Goal: Task Accomplishment & Management: Use online tool/utility

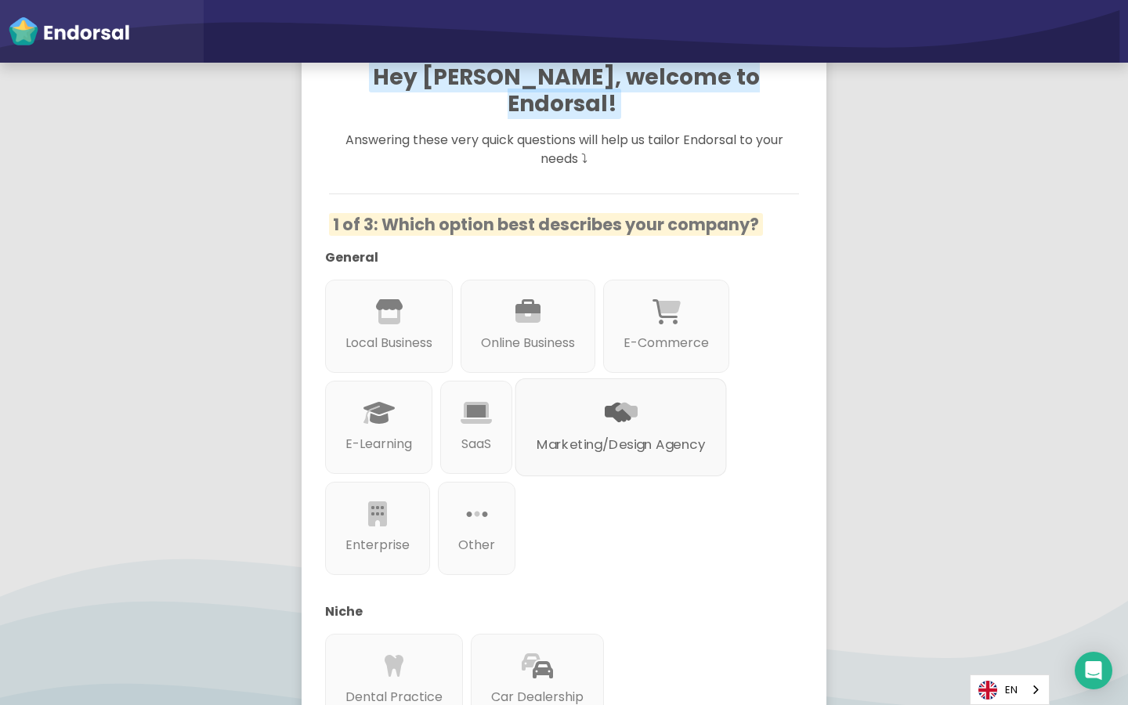
scroll to position [178, 0]
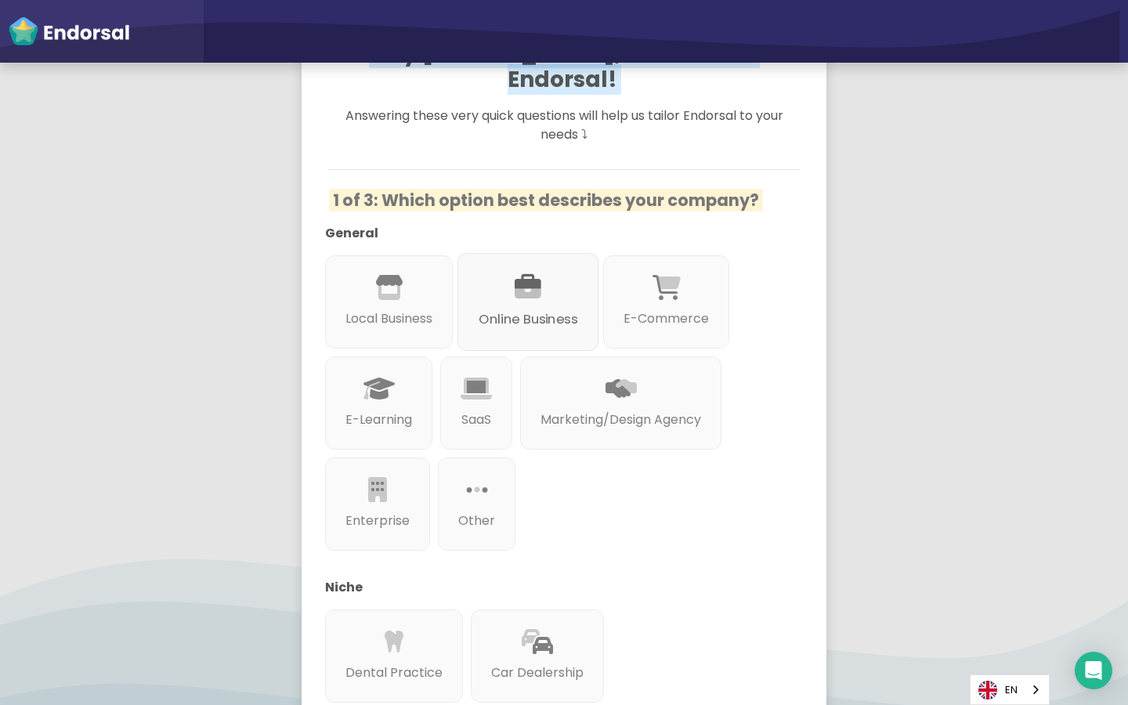
click at [548, 301] on div at bounding box center [527, 305] width 99 height 9
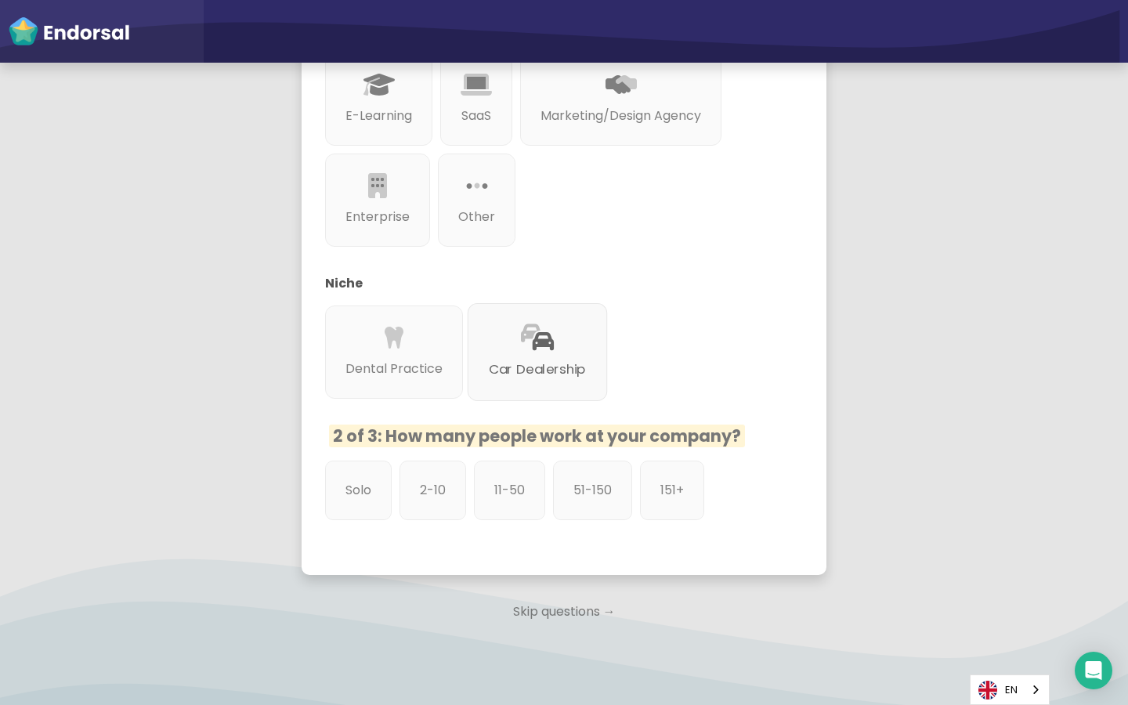
scroll to position [486, 0]
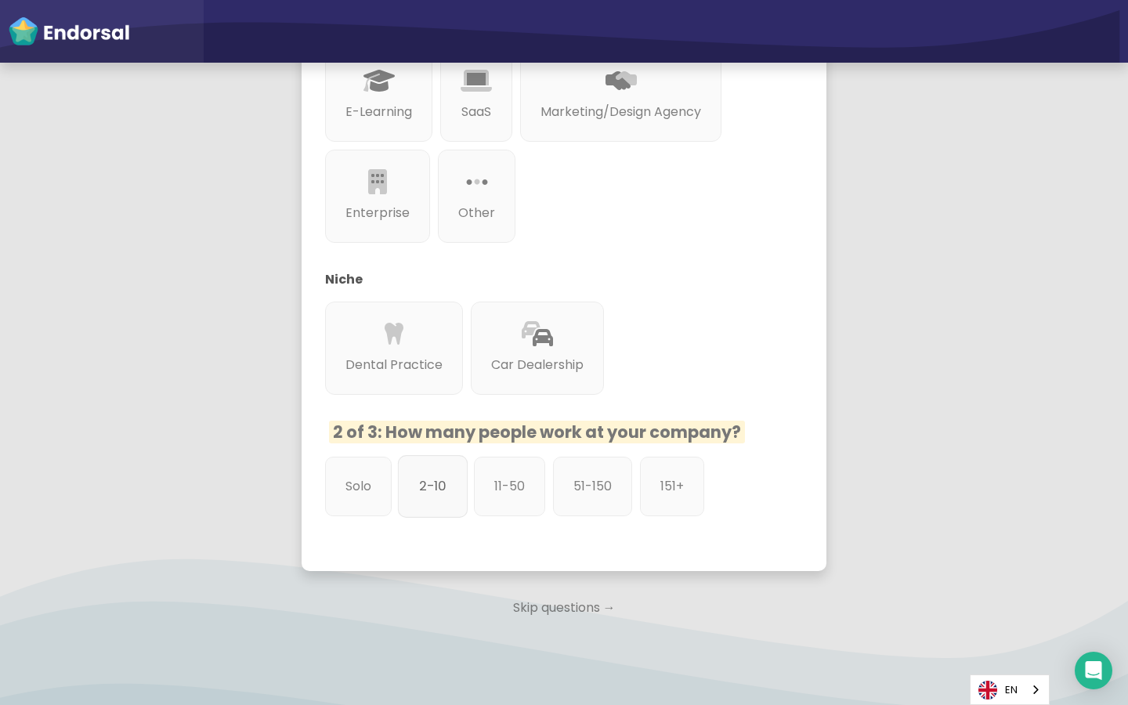
click at [452, 472] on div "2-10" at bounding box center [433, 486] width 70 height 63
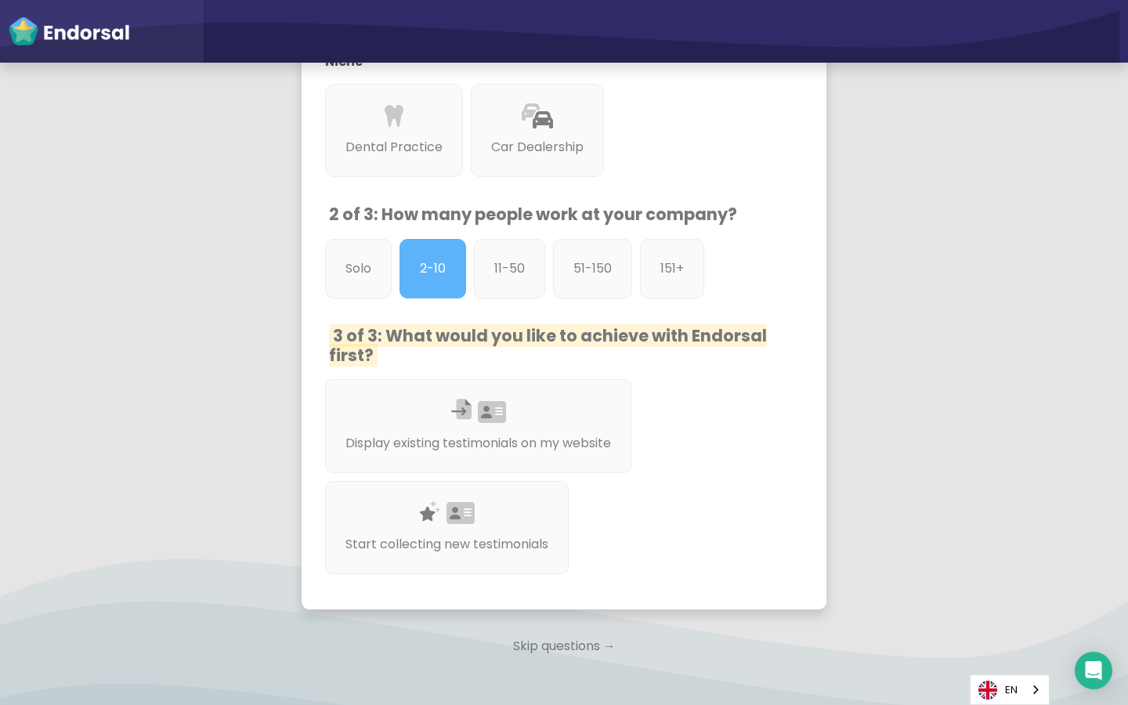
scroll to position [706, 0]
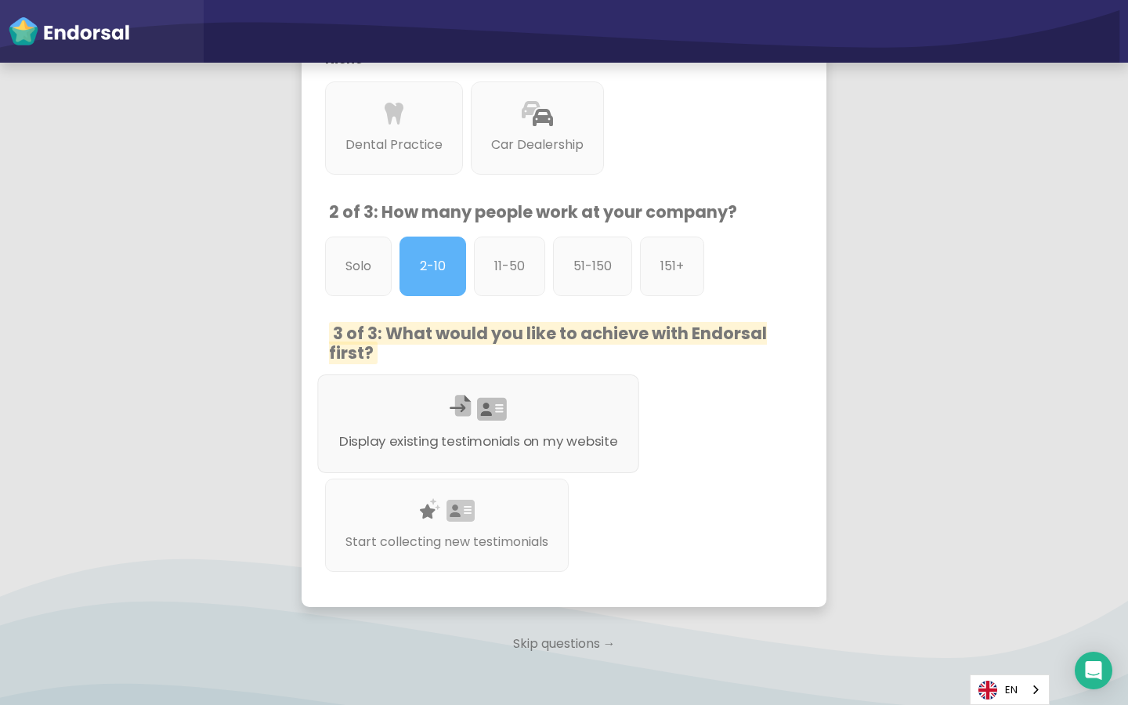
click at [531, 424] on div at bounding box center [478, 428] width 279 height 9
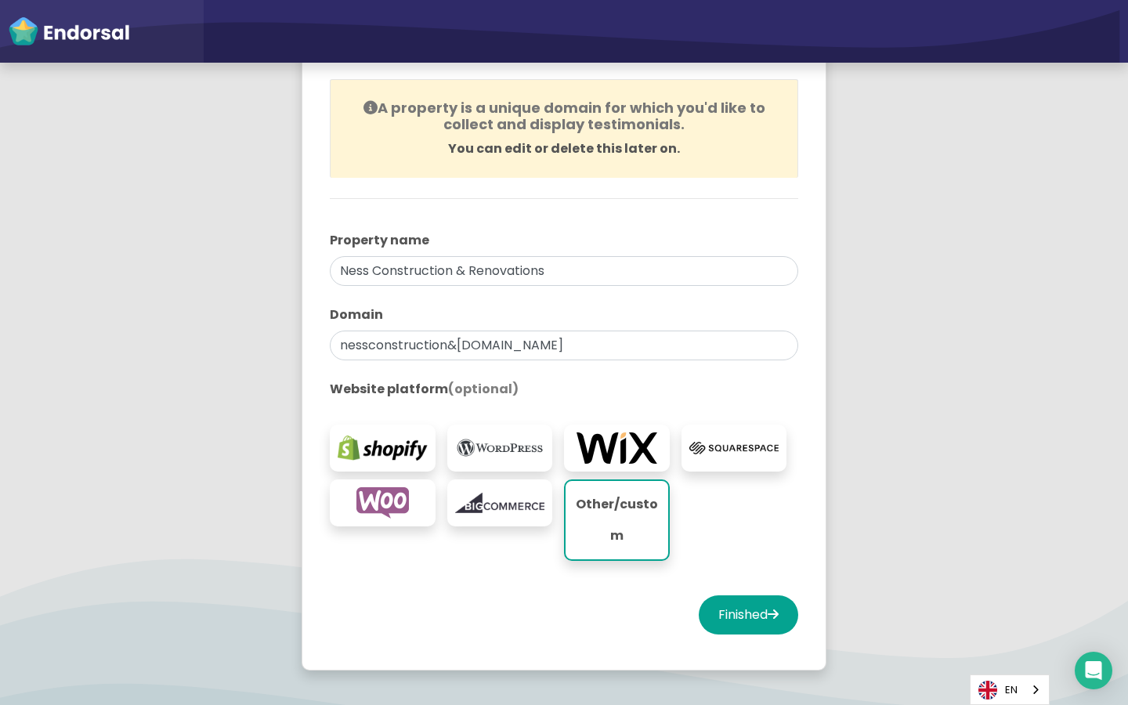
scroll to position [185, 0]
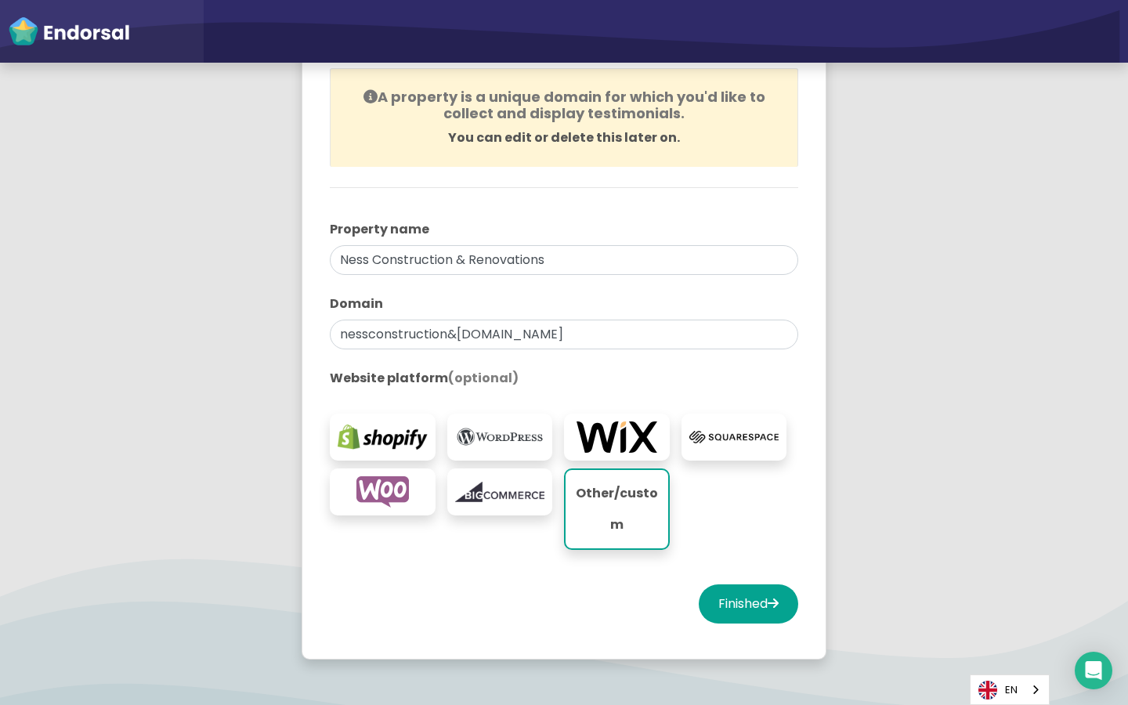
click at [720, 442] on img at bounding box center [734, 436] width 90 height 31
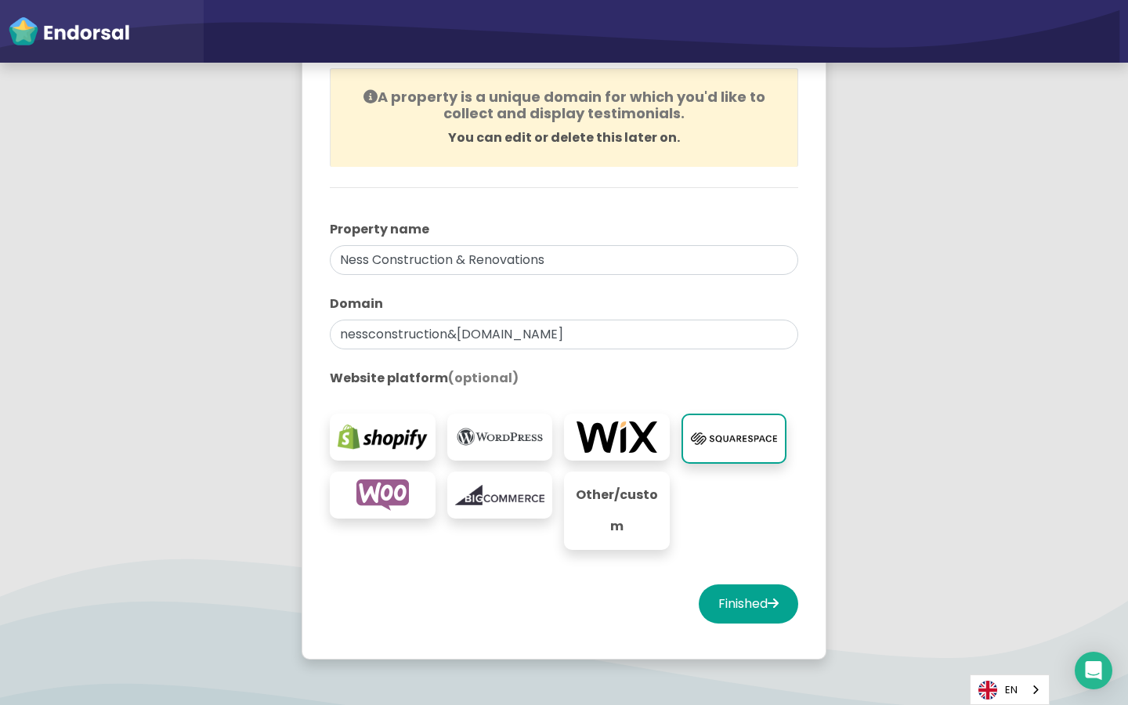
scroll to position [171, 0]
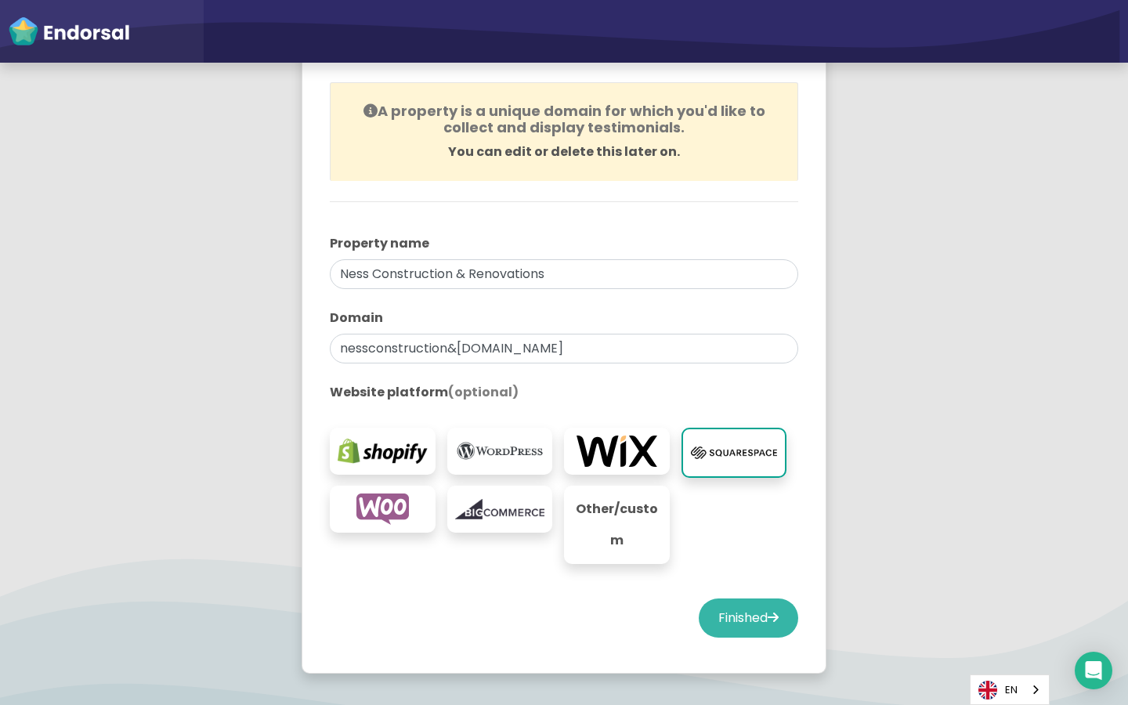
click at [742, 617] on button "Finished" at bounding box center [748, 617] width 99 height 39
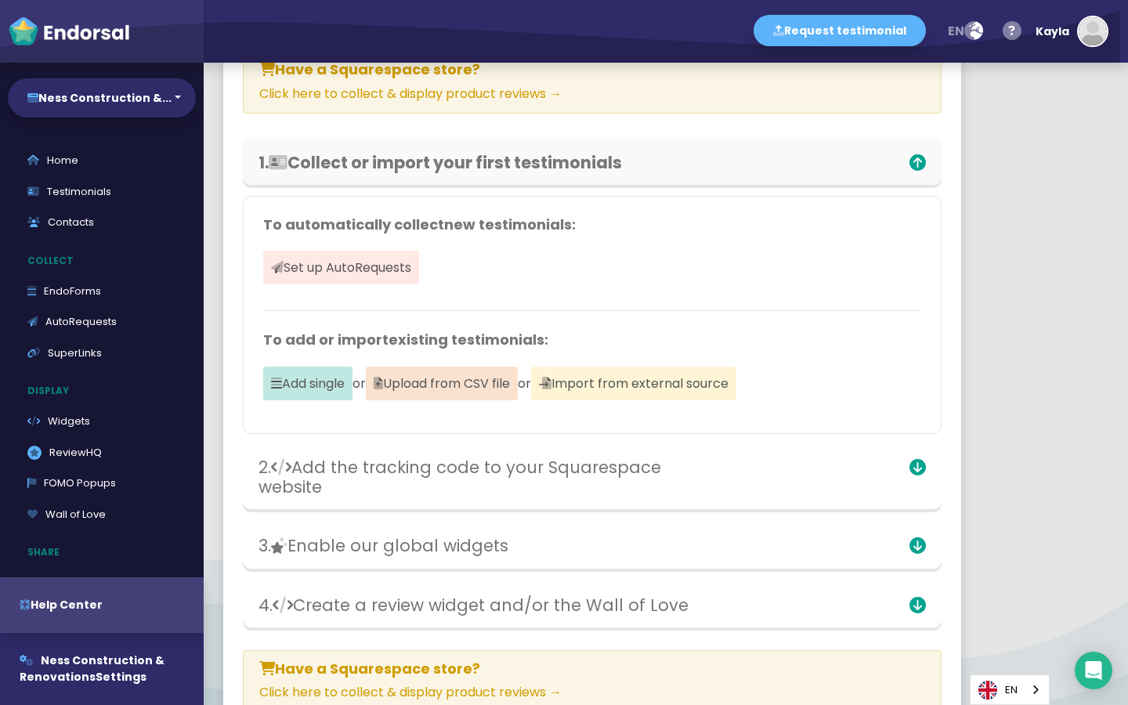
scroll to position [150, 0]
click at [379, 271] on span "Set up AutoRequests" at bounding box center [341, 266] width 156 height 34
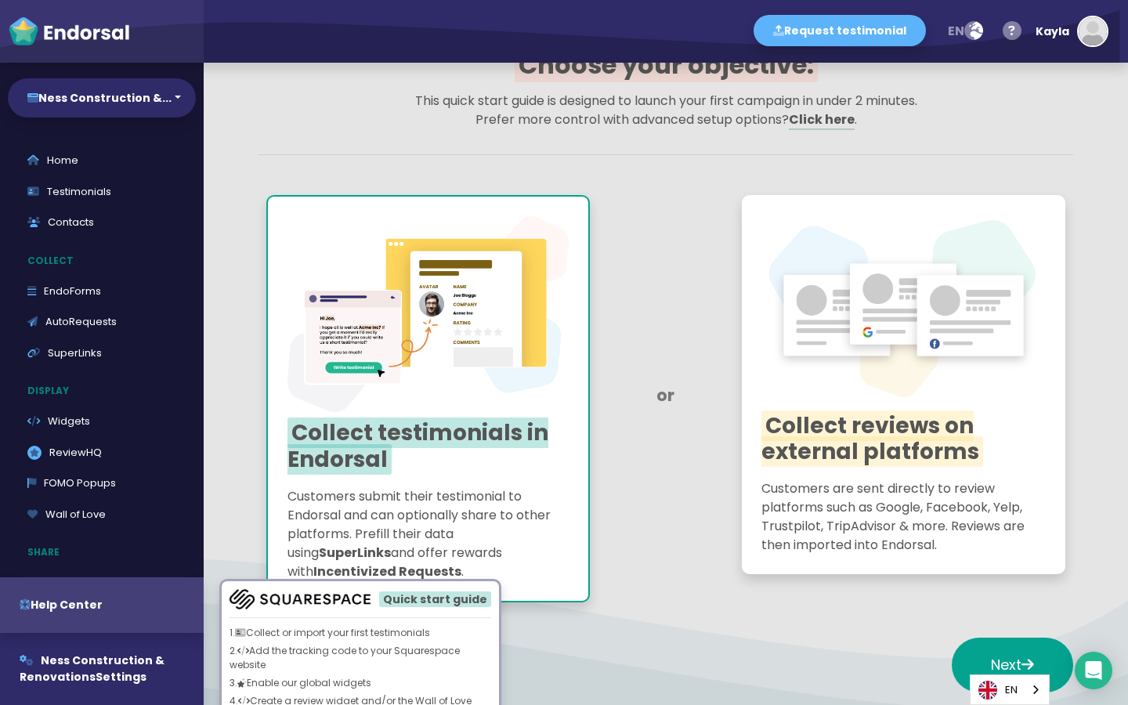
scroll to position [175, 0]
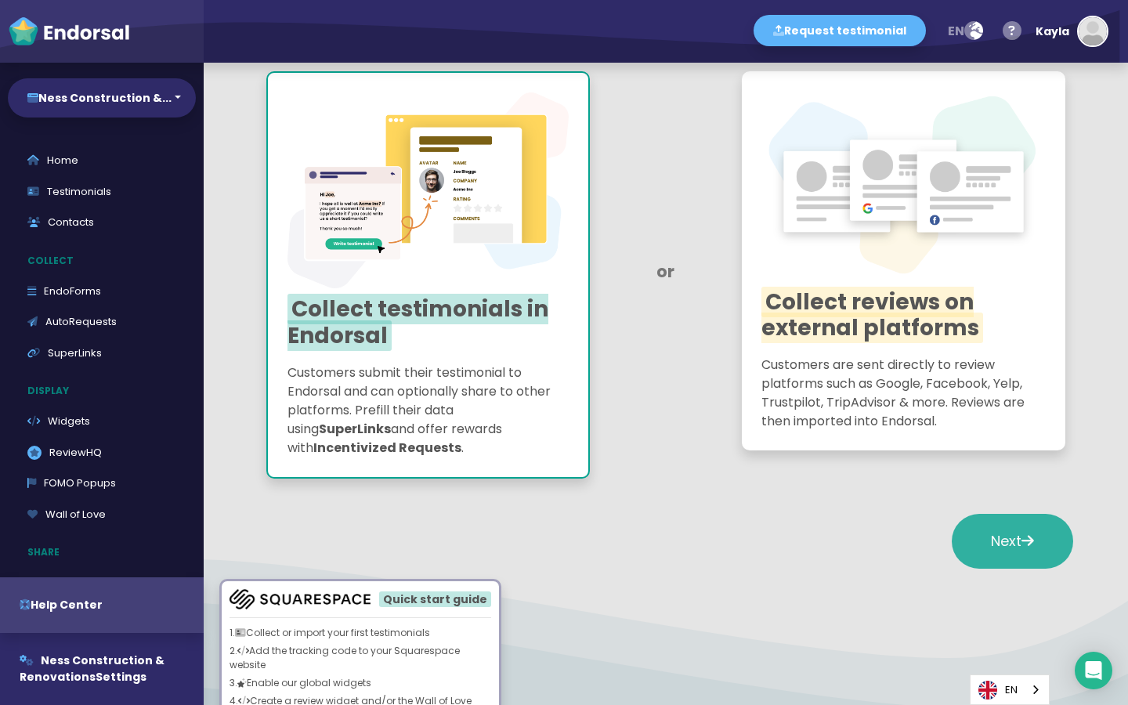
click at [1028, 542] on icon at bounding box center [1027, 540] width 13 height 14
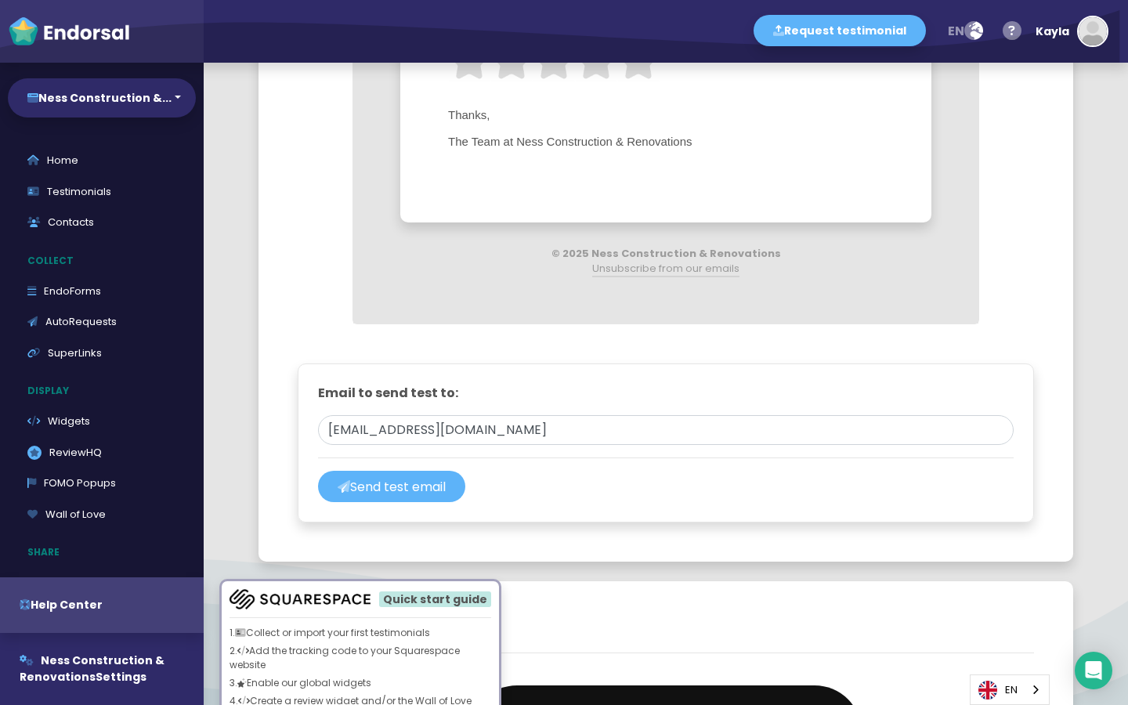
scroll to position [1107, 0]
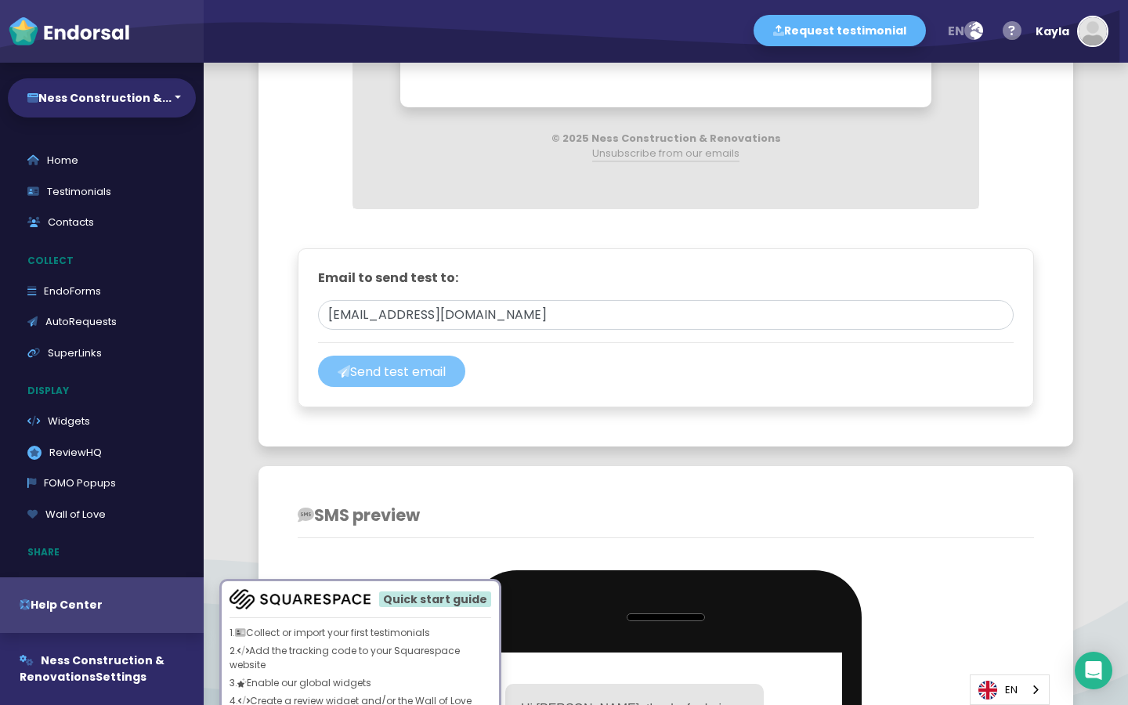
click at [403, 379] on button "Send test email" at bounding box center [391, 371] width 147 height 31
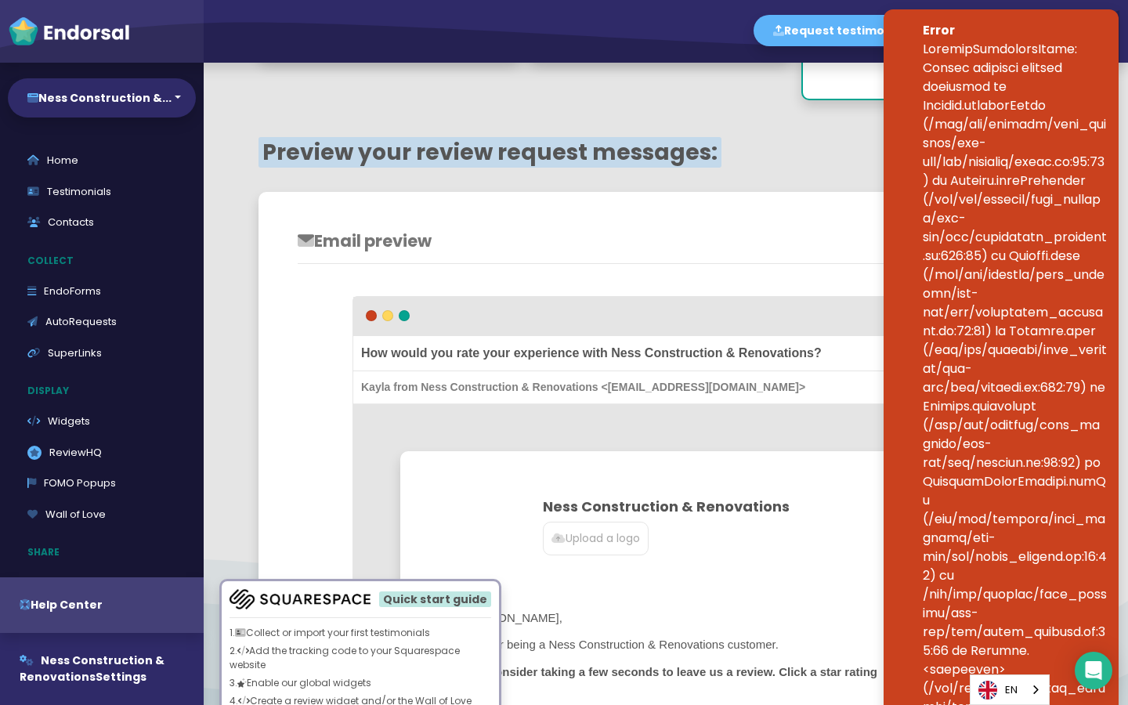
scroll to position [0, 0]
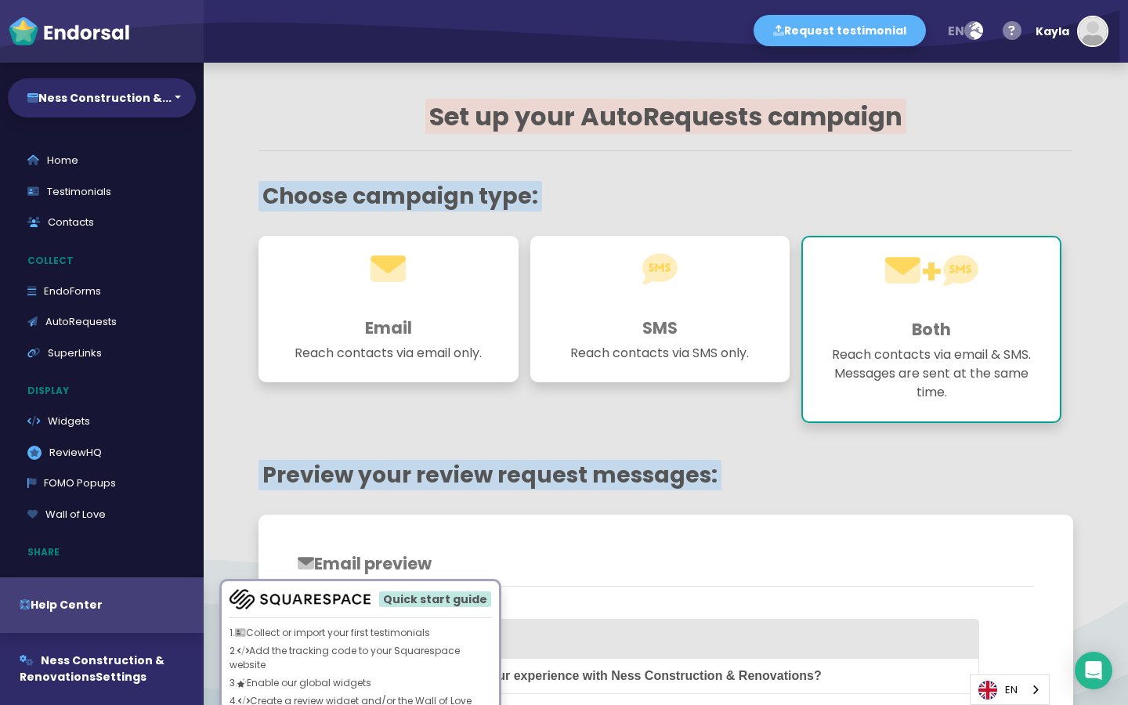
click at [460, 294] on h1 at bounding box center [388, 283] width 221 height 56
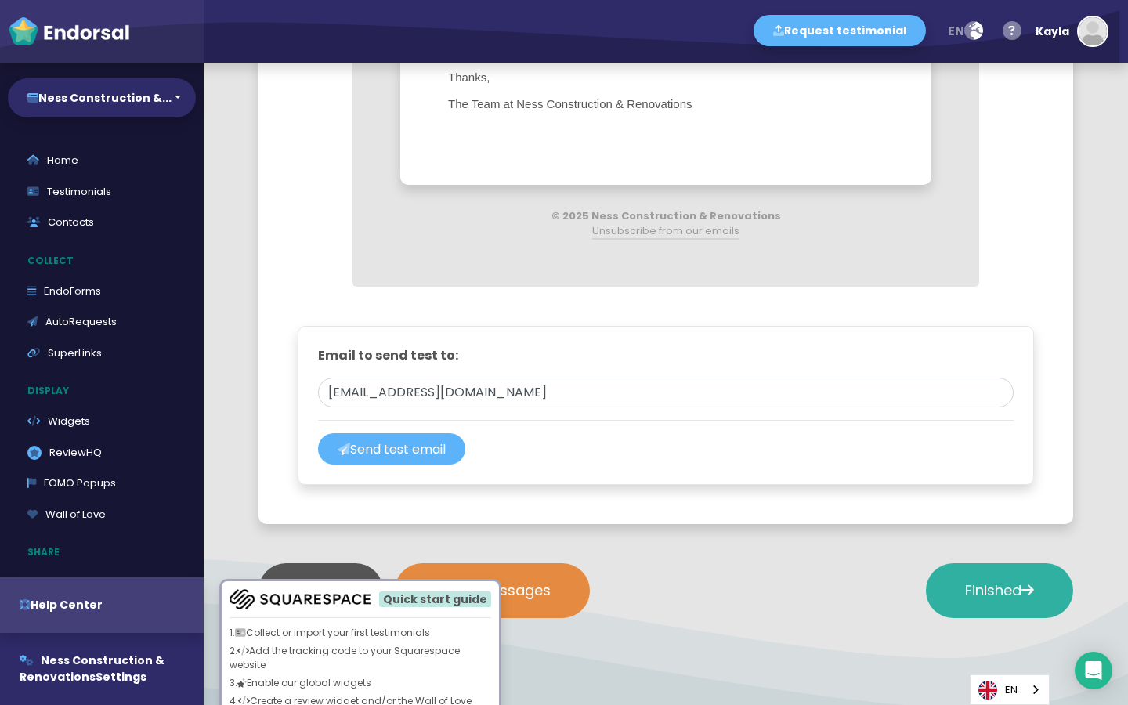
scroll to position [1036, 0]
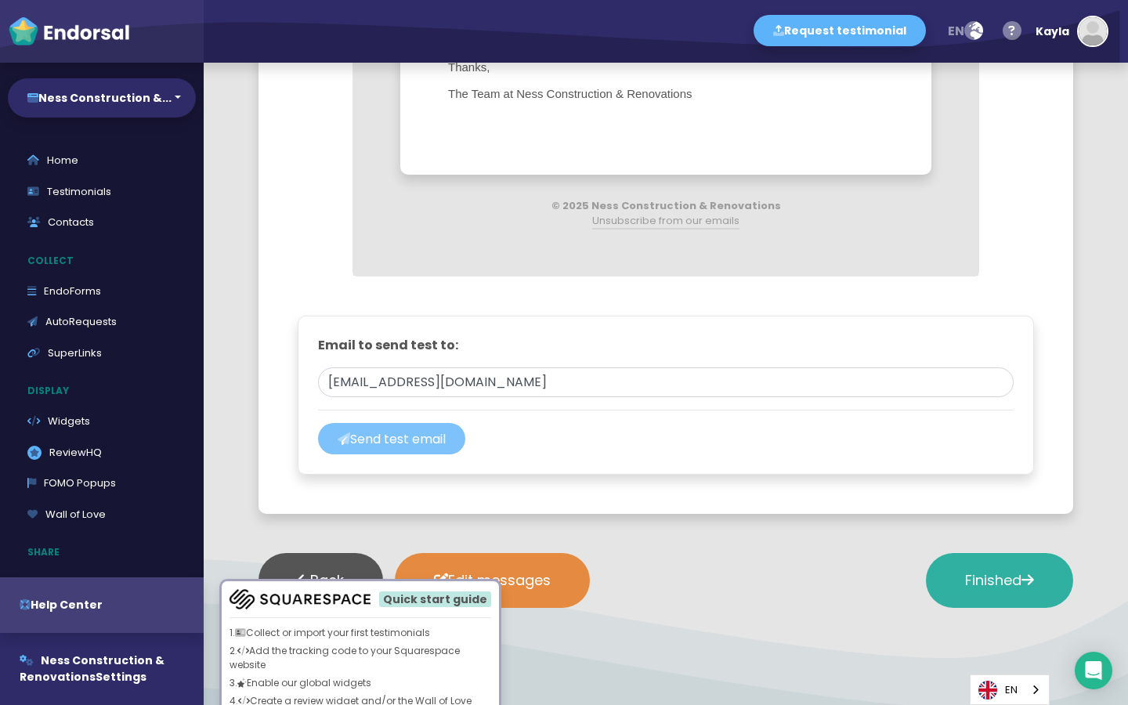
click at [435, 436] on button "Send test email" at bounding box center [391, 438] width 147 height 31
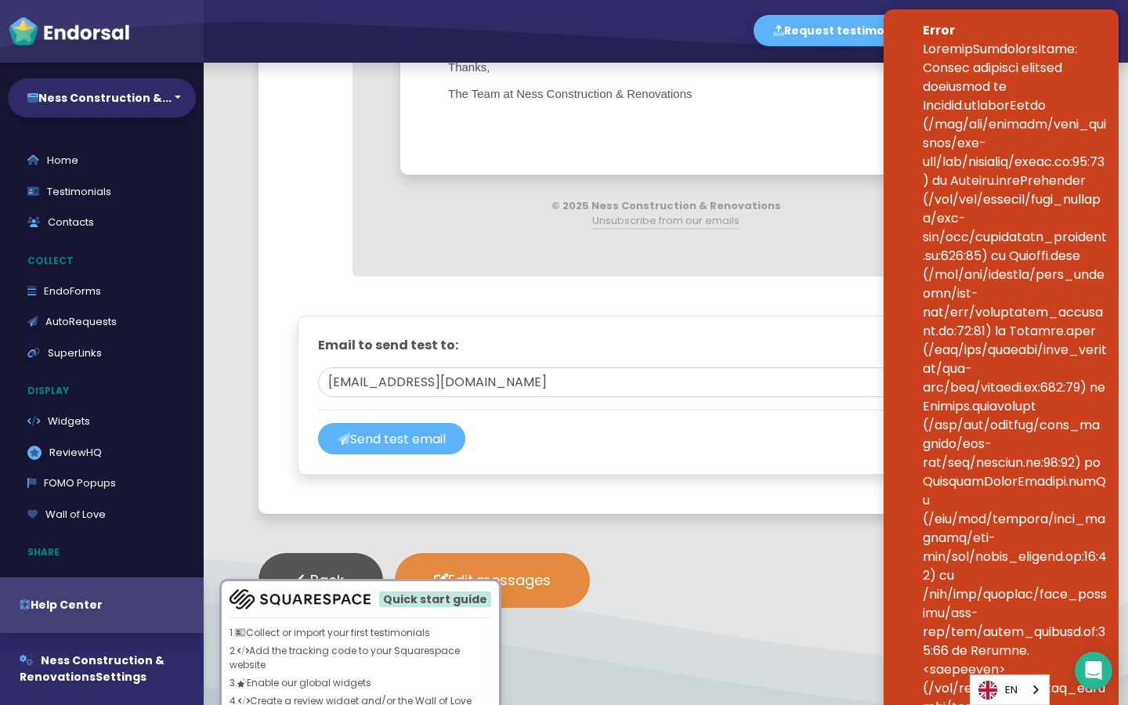
click at [778, 426] on div "Email to send test to: [EMAIL_ADDRESS][DOMAIN_NAME] [EMAIL_ADDRESS][DOMAIN_NAME…" at bounding box center [665, 395] width 695 height 118
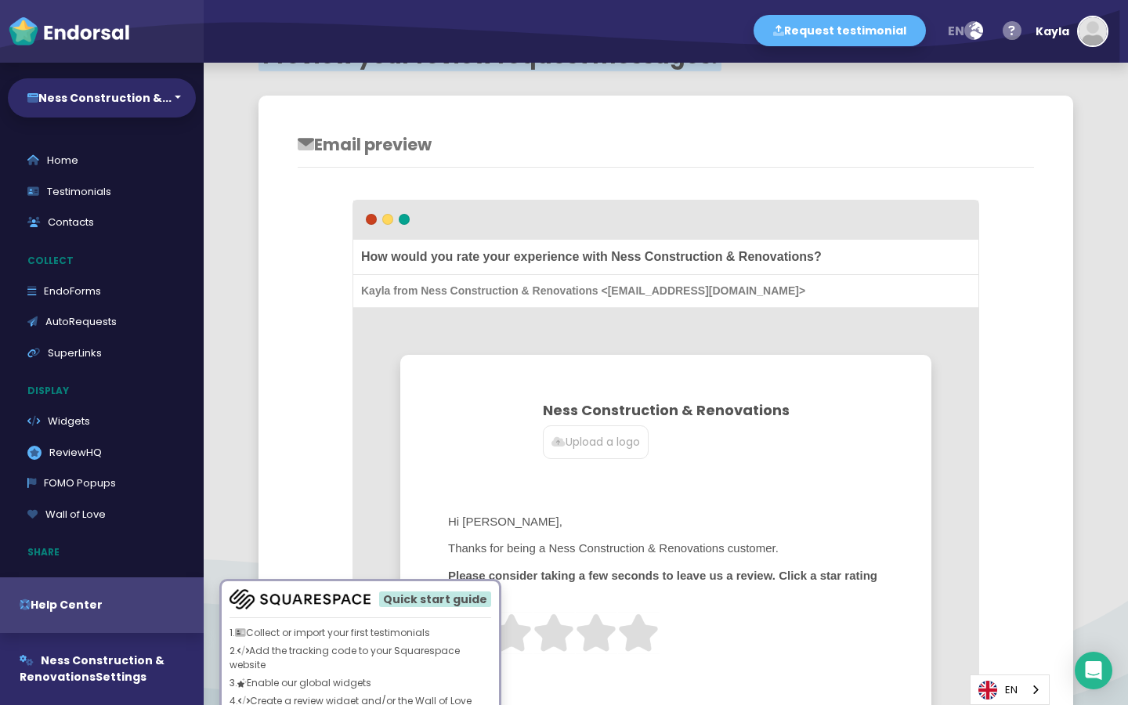
scroll to position [0, 0]
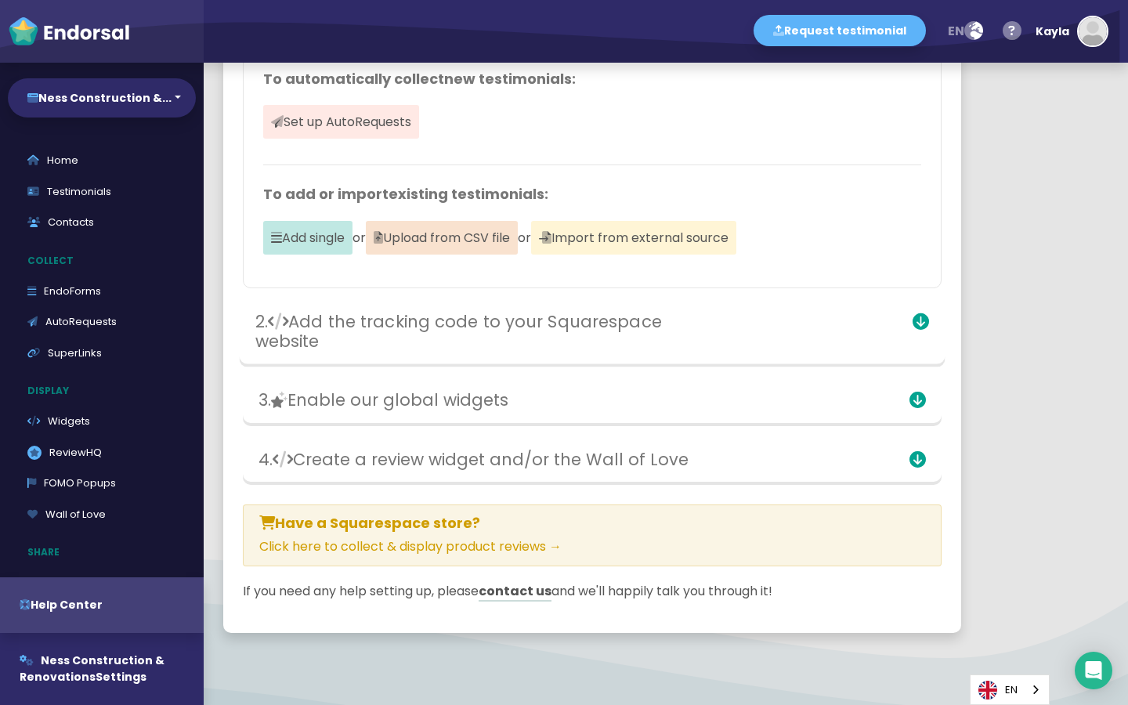
scroll to position [299, 0]
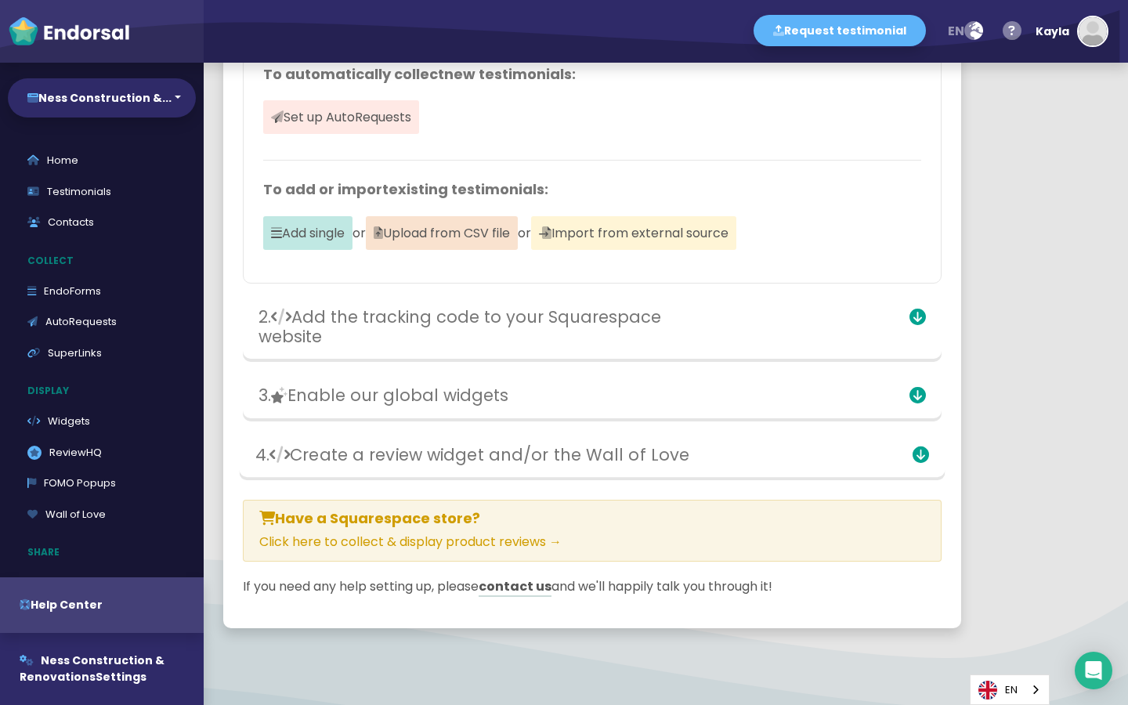
click at [435, 448] on h3 "4. Create a review widget and/or the Wall of Love" at bounding box center [477, 454] width 444 height 20
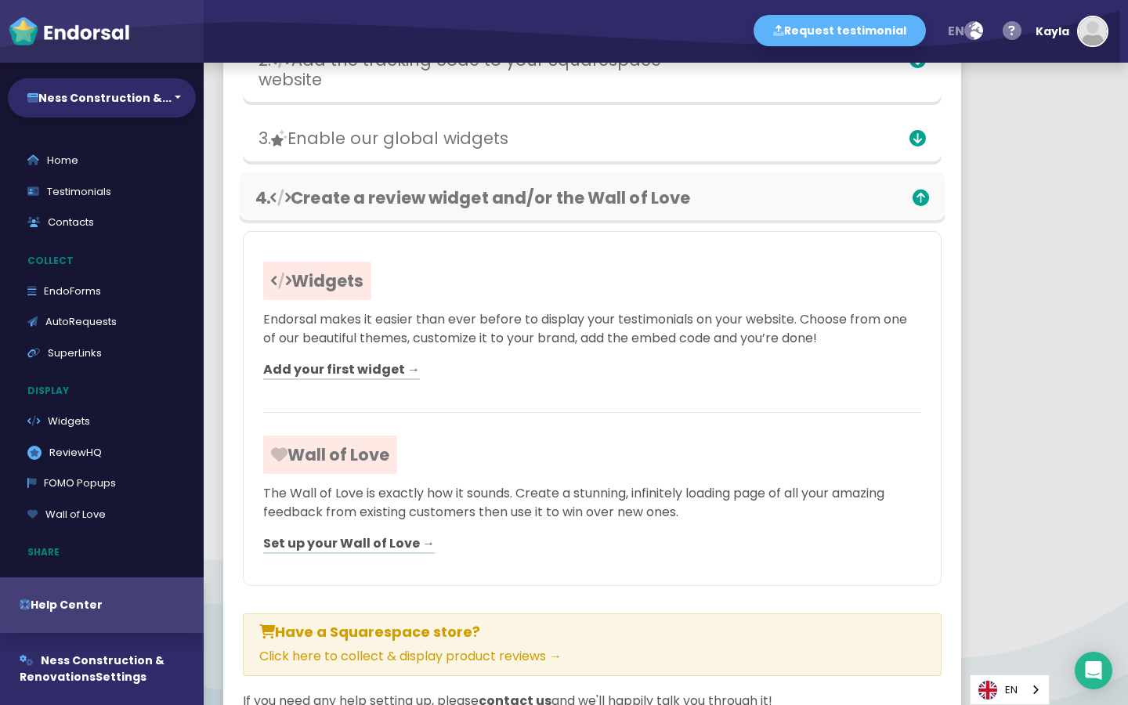
scroll to position [557, 0]
click at [377, 379] on link "Add your first widget →" at bounding box center [341, 369] width 157 height 20
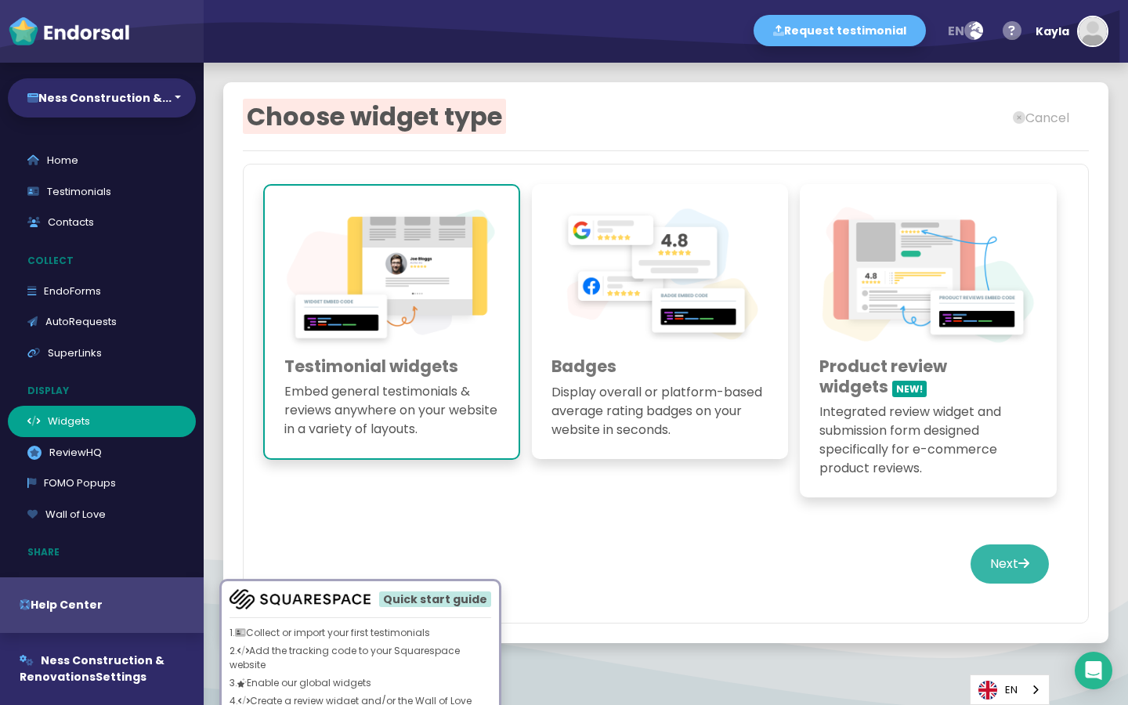
click at [995, 565] on button "Next" at bounding box center [1009, 563] width 78 height 39
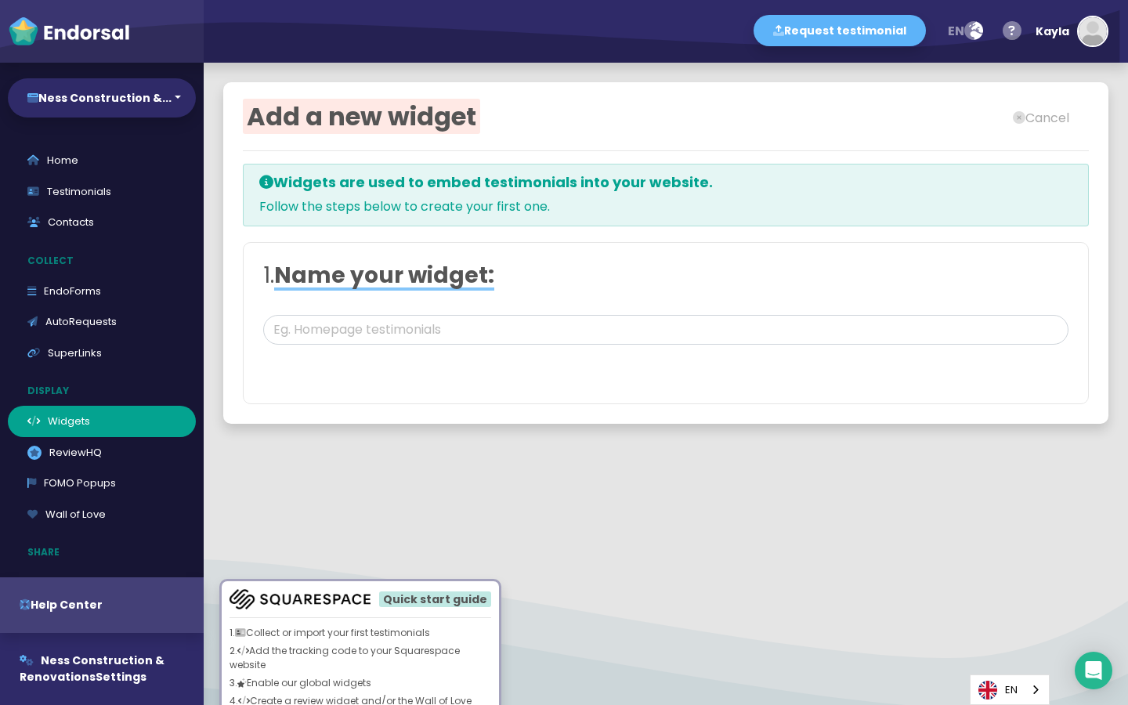
type input "#FFFFFF"
type input "#555555"
type input "#777777"
type input "#555555"
type input "#FFD75C"
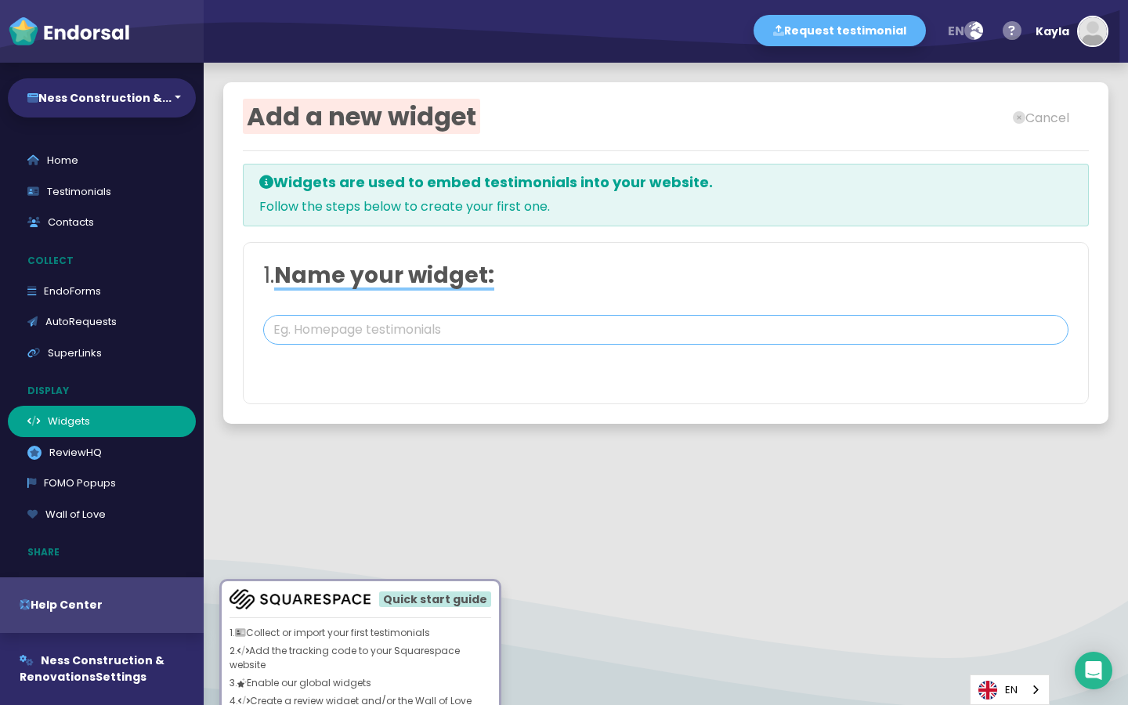
click at [496, 342] on input "text" at bounding box center [665, 330] width 805 height 30
type input "Testimonials"
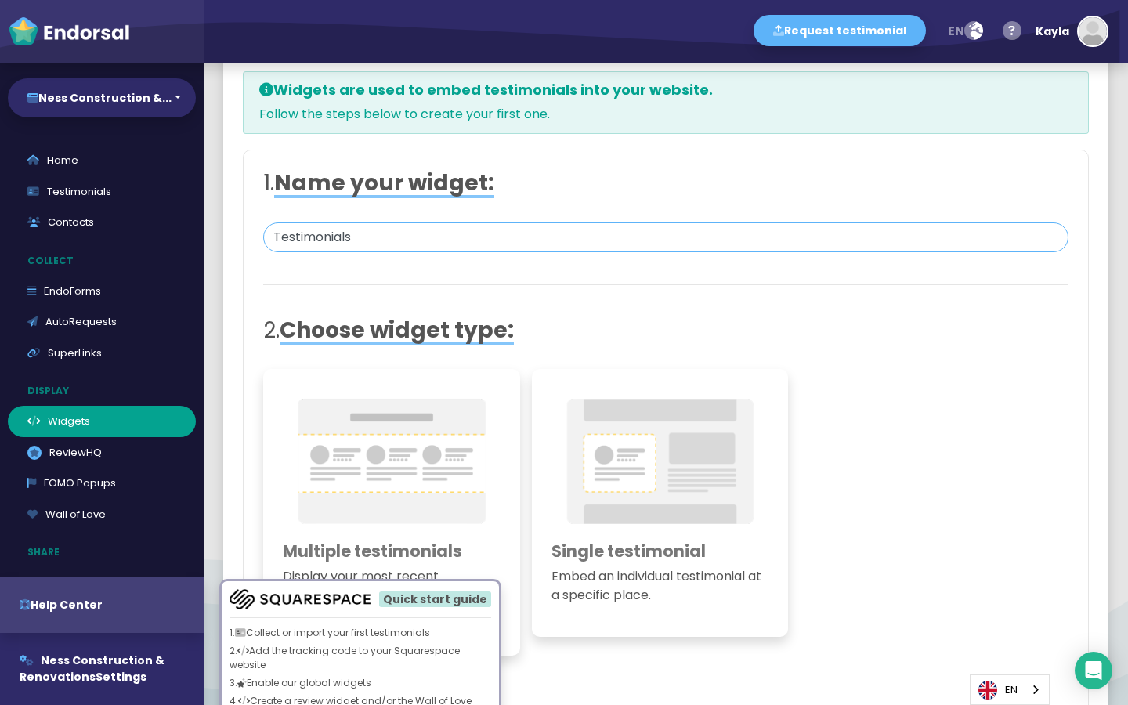
scroll to position [102, 0]
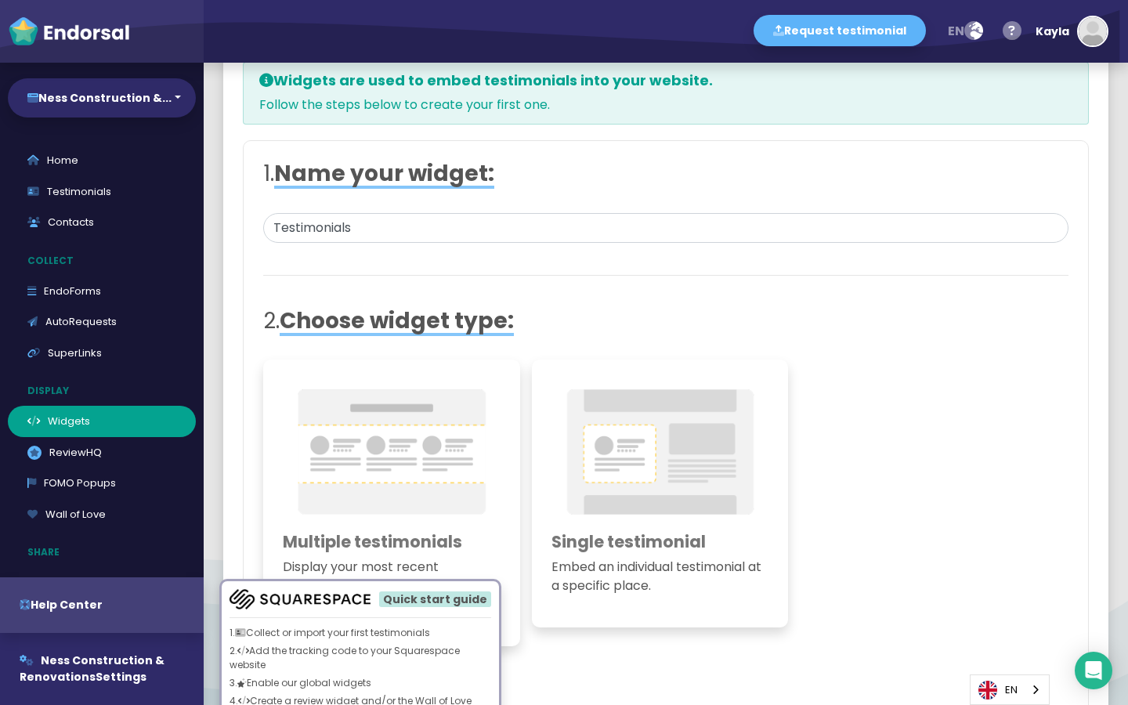
click at [618, 532] on h3 "Single testimonial" at bounding box center [660, 542] width 218 height 20
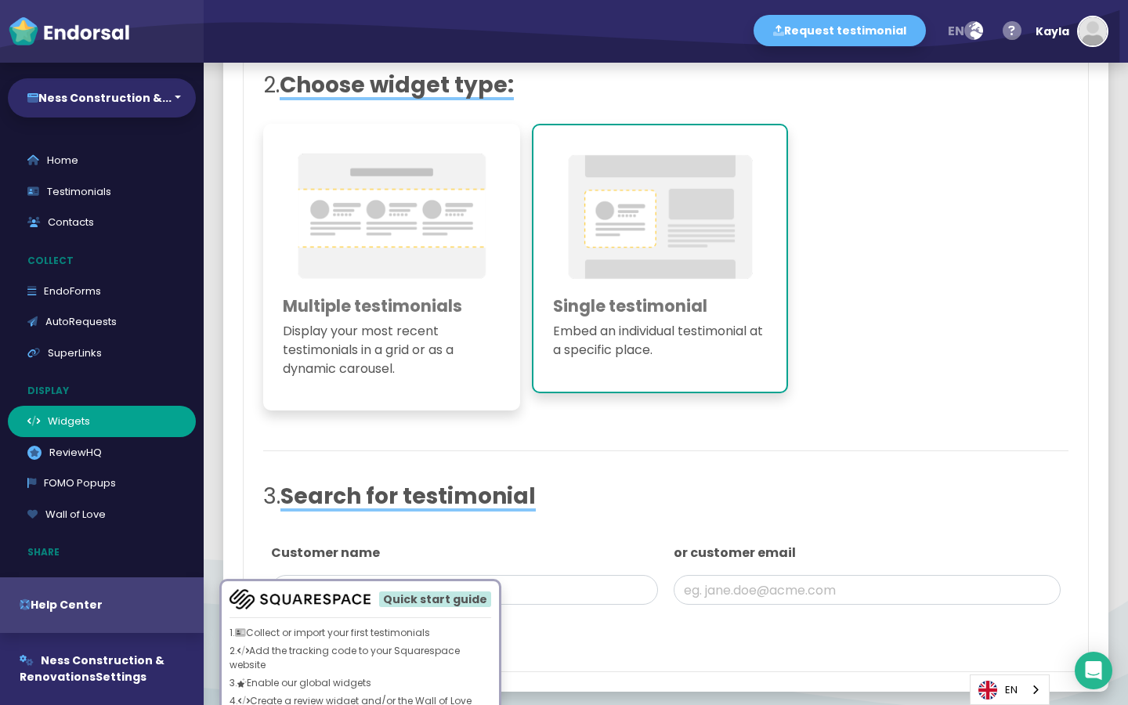
scroll to position [422, 0]
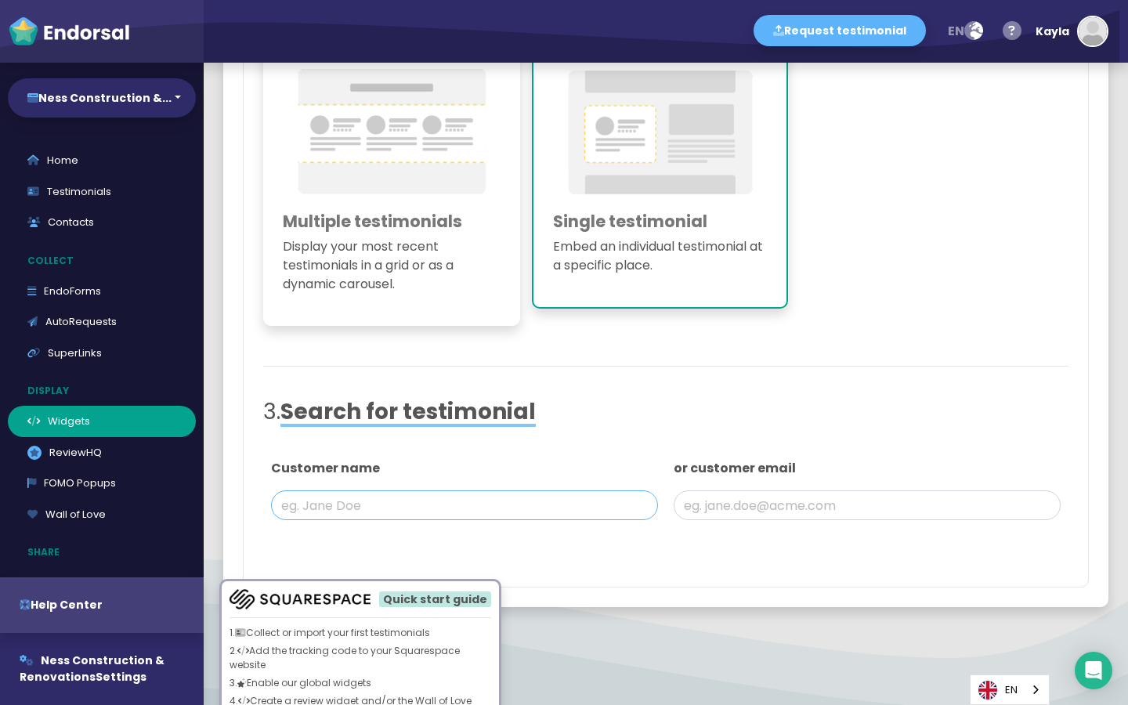
click at [549, 508] on input "text" at bounding box center [464, 505] width 387 height 30
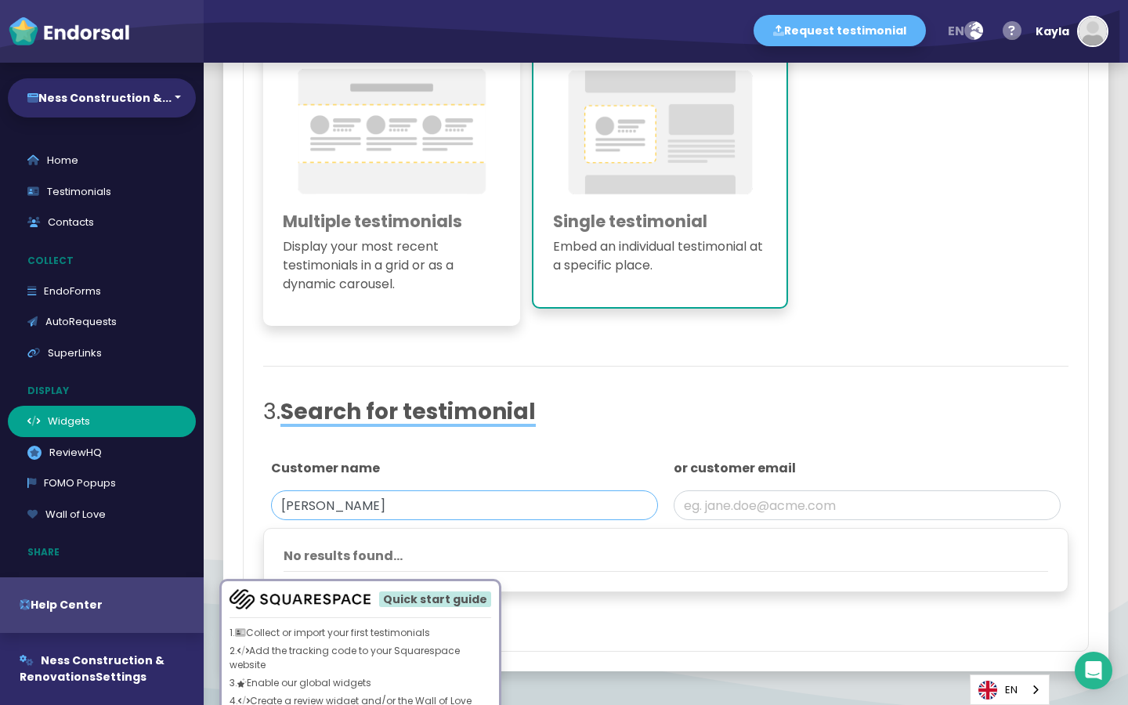
scroll to position [486, 0]
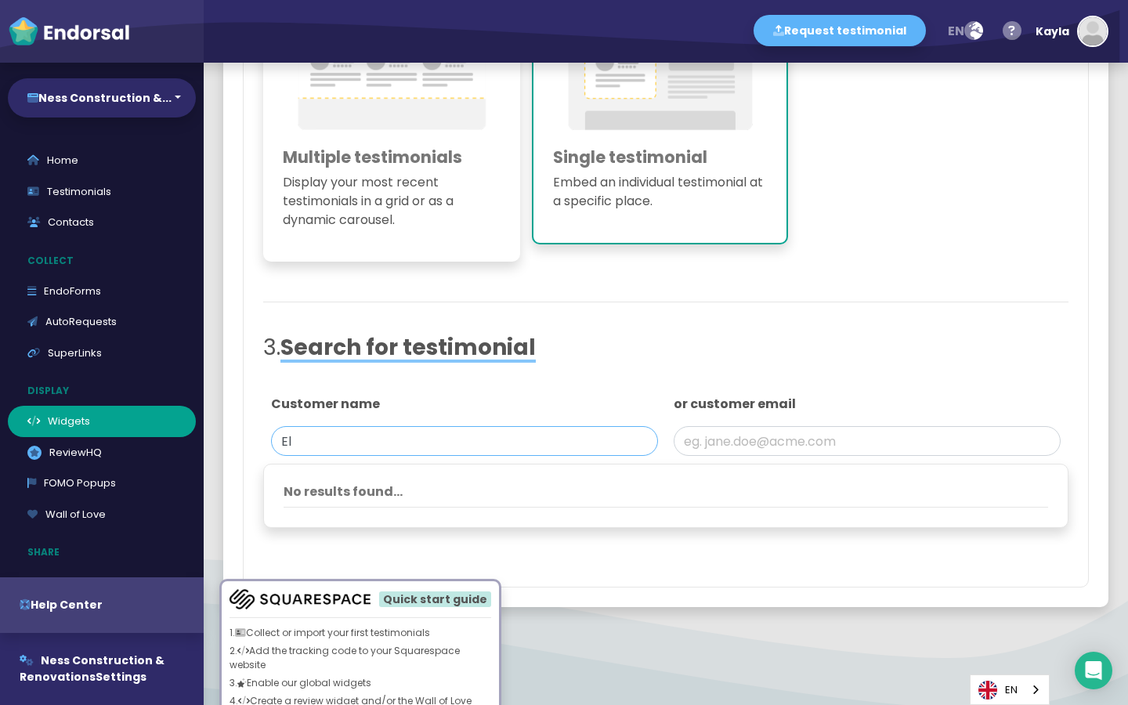
type input "E"
